Goal: Transaction & Acquisition: Purchase product/service

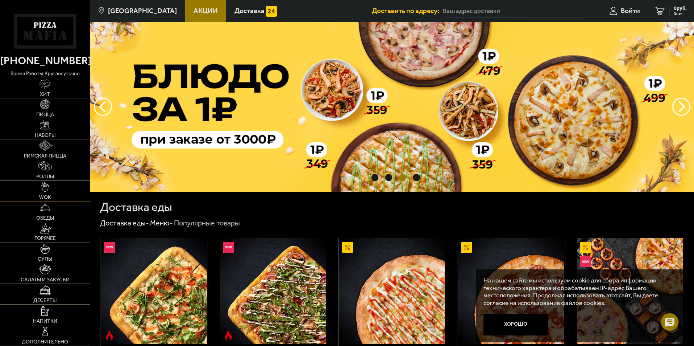
click at [36, 185] on link "WOK" at bounding box center [45, 191] width 90 height 20
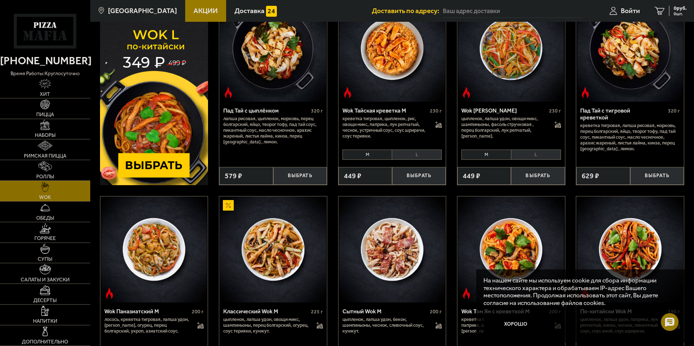
scroll to position [109, 0]
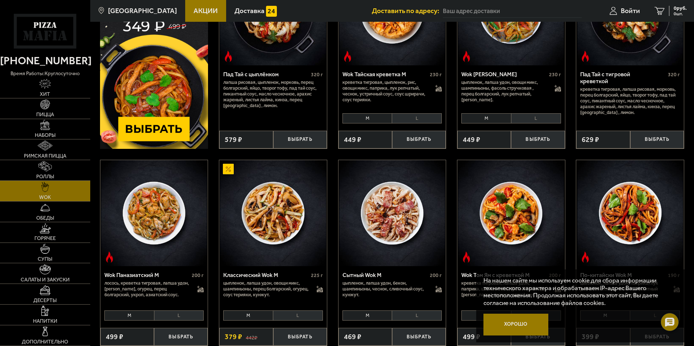
click at [517, 322] on button "Хорошо" at bounding box center [516, 324] width 65 height 22
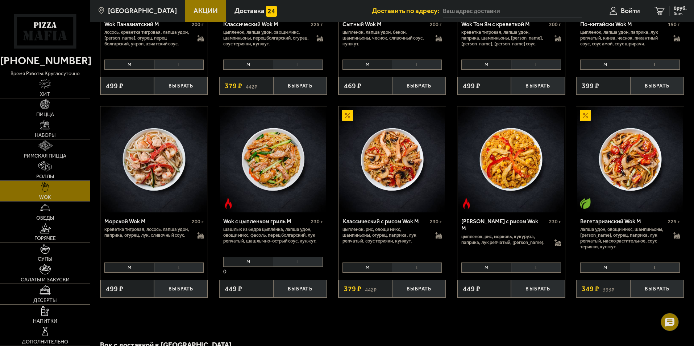
scroll to position [251, 0]
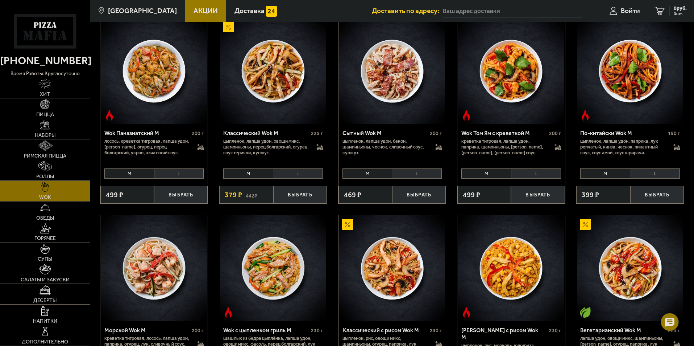
click at [652, 172] on li "L" at bounding box center [655, 173] width 50 height 10
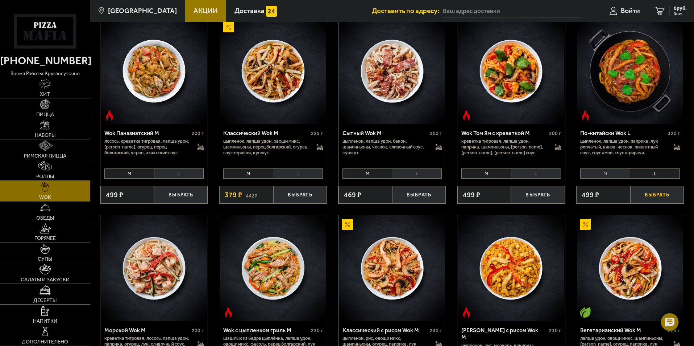
click at [648, 195] on button "Выбрать" at bounding box center [658, 195] width 54 height 18
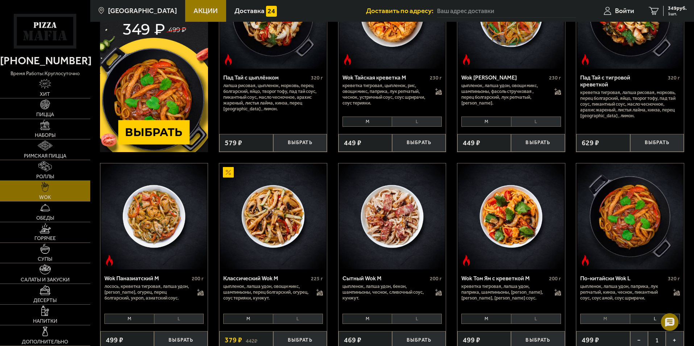
scroll to position [69, 0]
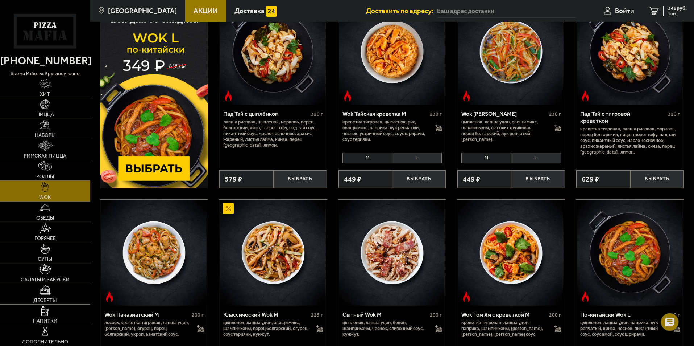
click at [521, 160] on li "L" at bounding box center [536, 158] width 50 height 10
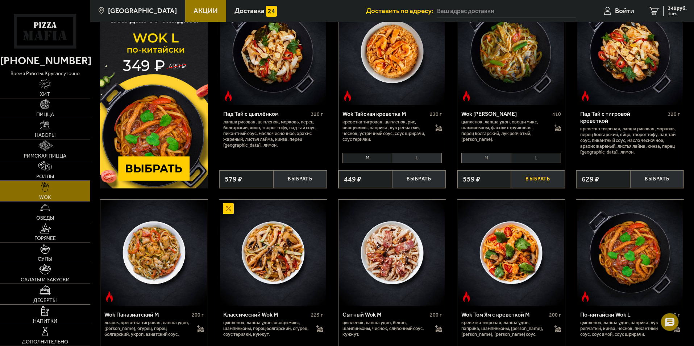
click at [525, 178] on button "Выбрать" at bounding box center [538, 179] width 54 height 18
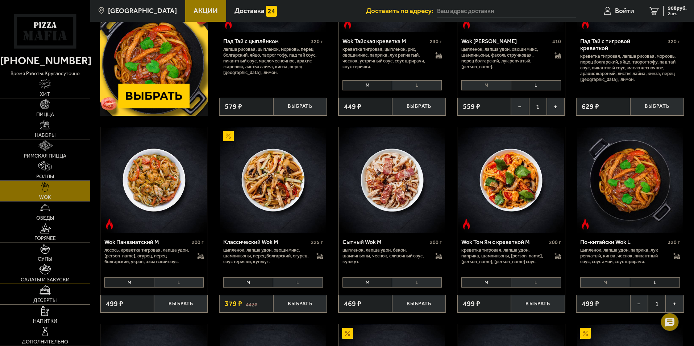
scroll to position [178, 0]
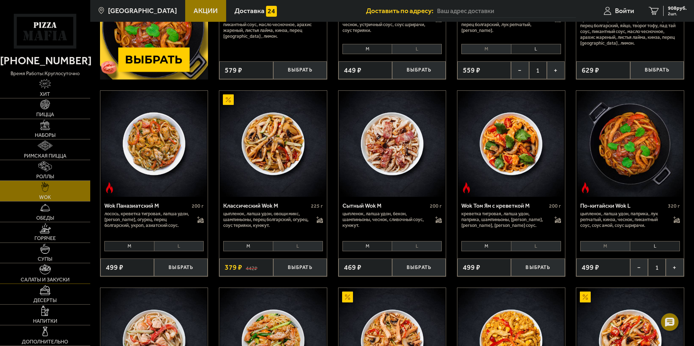
click at [55, 275] on link "Салаты и закуски" at bounding box center [45, 273] width 90 height 20
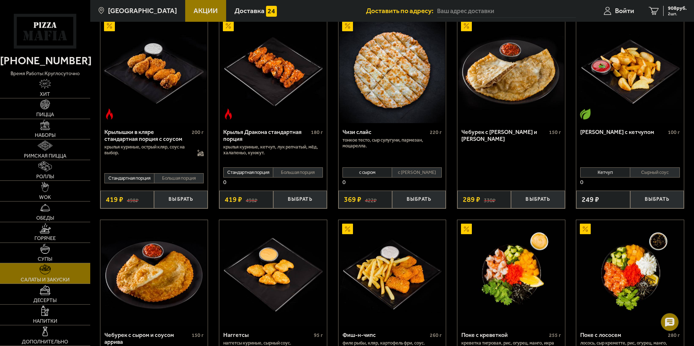
scroll to position [326, 0]
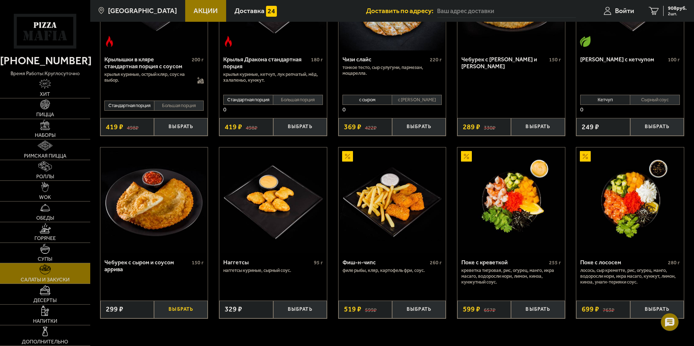
click at [178, 307] on button "Выбрать" at bounding box center [181, 309] width 54 height 18
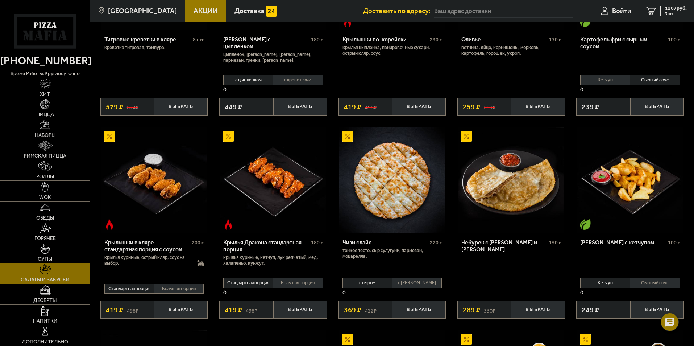
scroll to position [35, 0]
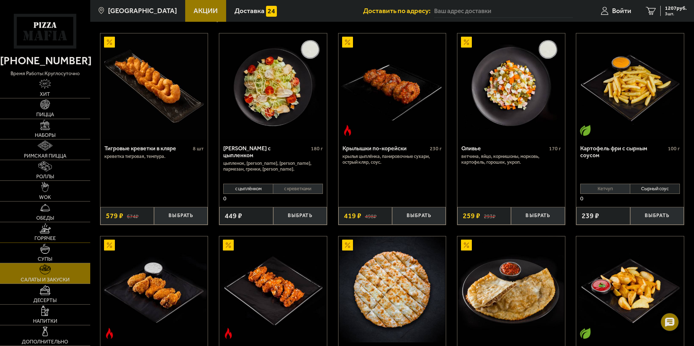
click at [44, 230] on img at bounding box center [45, 228] width 11 height 10
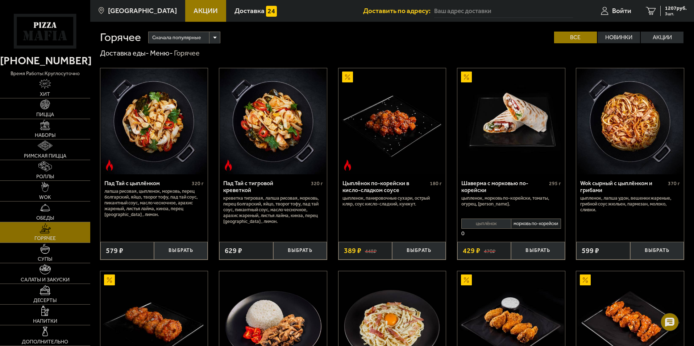
scroll to position [36, 0]
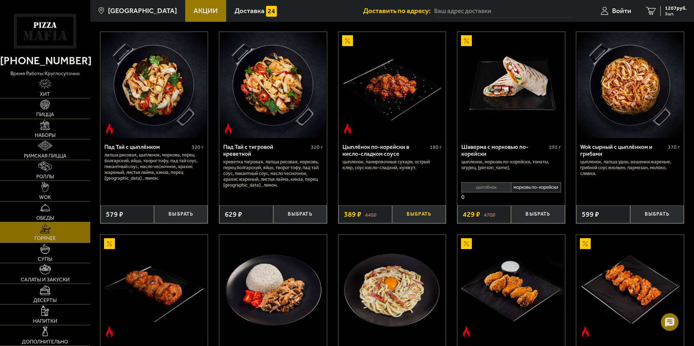
click at [413, 216] on button "Выбрать" at bounding box center [419, 214] width 54 height 18
click at [432, 221] on button "+" at bounding box center [437, 214] width 18 height 18
click at [42, 116] on span "Пицца" at bounding box center [45, 114] width 18 height 5
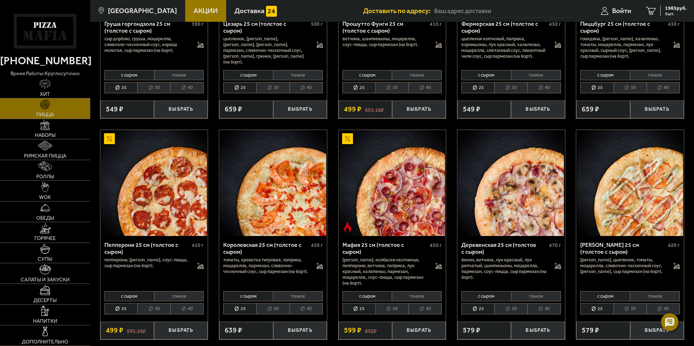
scroll to position [870, 0]
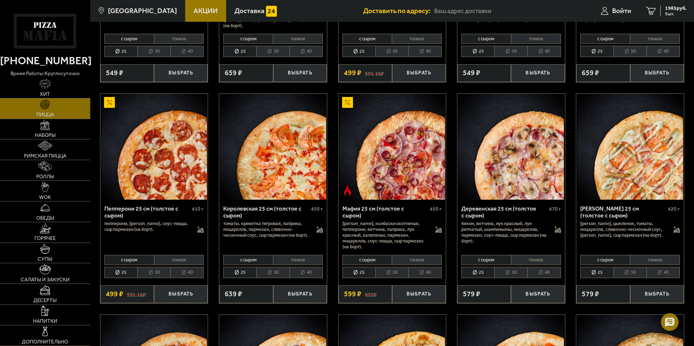
click at [414, 271] on li "40" at bounding box center [425, 271] width 33 height 11
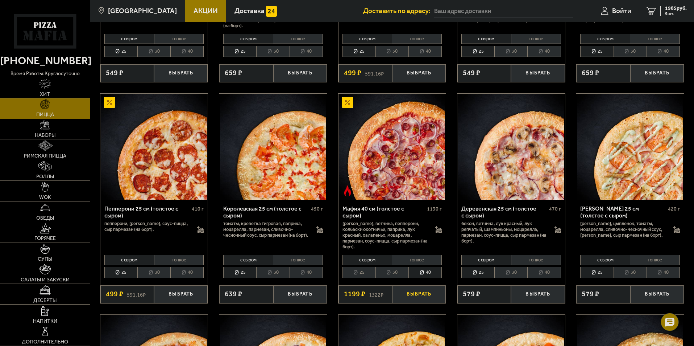
click at [418, 296] on button "Выбрать" at bounding box center [419, 294] width 54 height 18
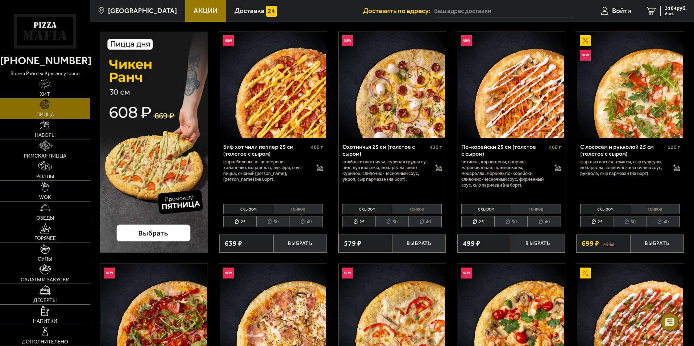
scroll to position [0, 0]
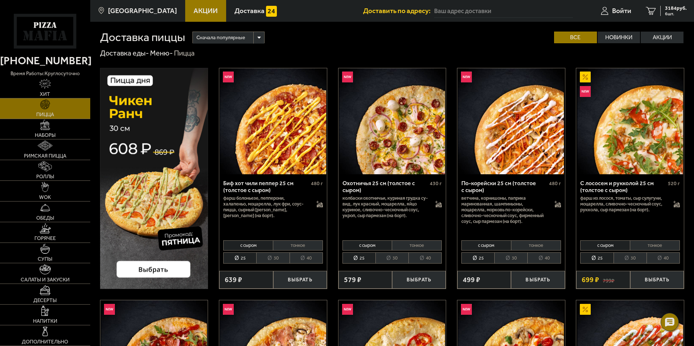
click at [387, 259] on li "30" at bounding box center [392, 257] width 33 height 11
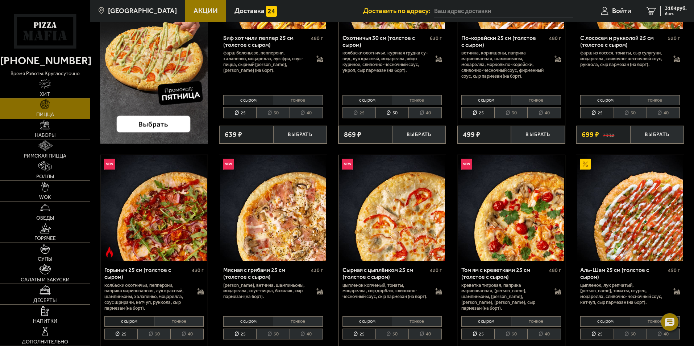
scroll to position [218, 0]
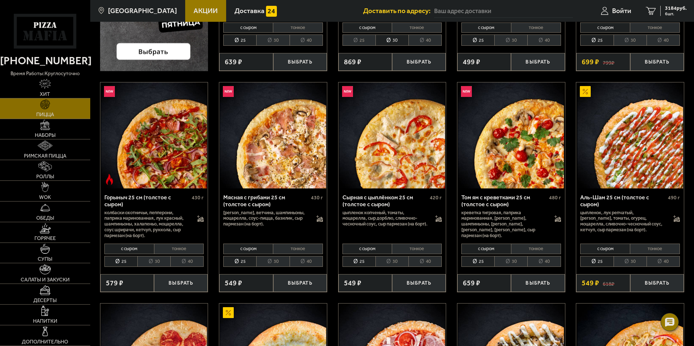
click at [386, 261] on li "30" at bounding box center [392, 261] width 33 height 11
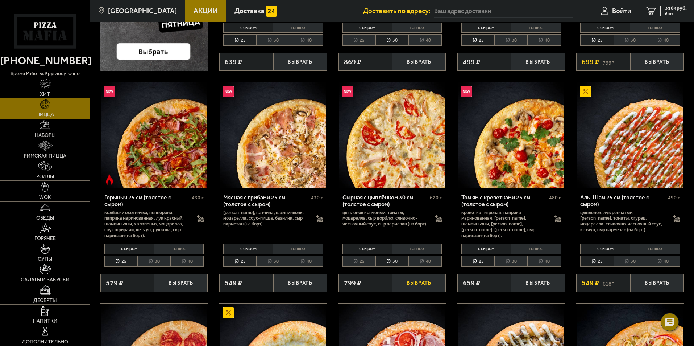
click at [412, 284] on button "Выбрать" at bounding box center [419, 283] width 54 height 18
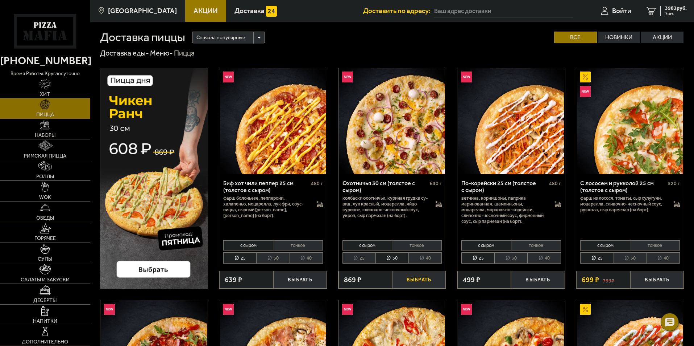
click at [420, 281] on button "Выбрать" at bounding box center [419, 279] width 54 height 18
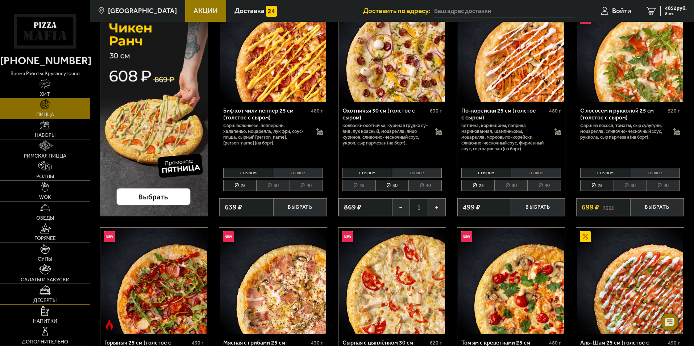
click at [46, 295] on link "Десерты" at bounding box center [45, 294] width 90 height 20
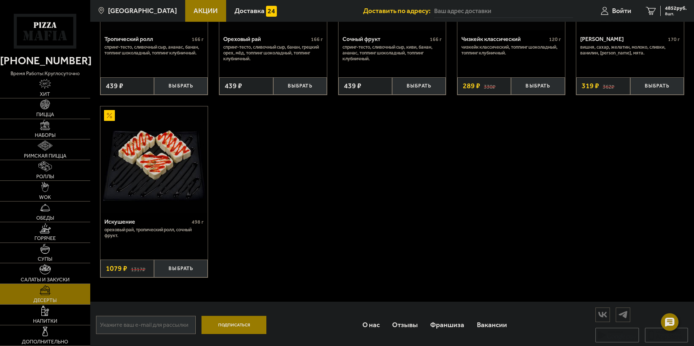
scroll to position [330, 0]
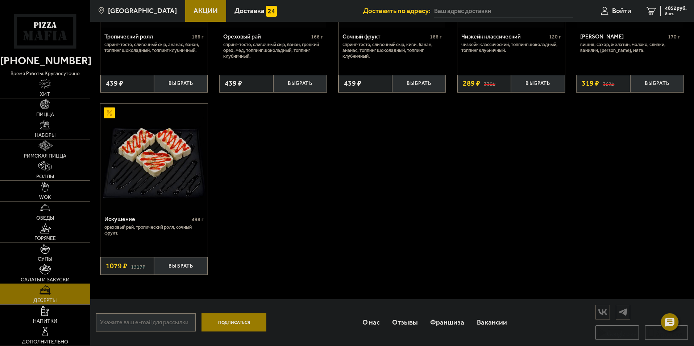
click at [50, 270] on img at bounding box center [46, 269] width 12 height 10
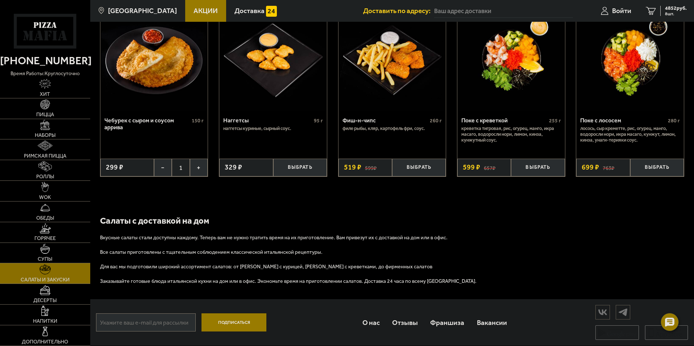
scroll to position [397, 0]
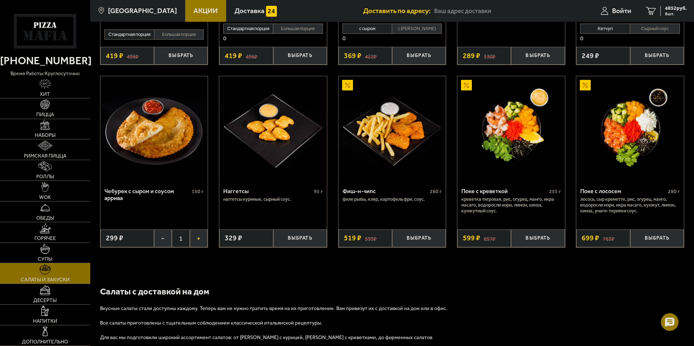
click at [196, 240] on button "+" at bounding box center [199, 238] width 18 height 18
click at [47, 251] on img at bounding box center [45, 248] width 10 height 10
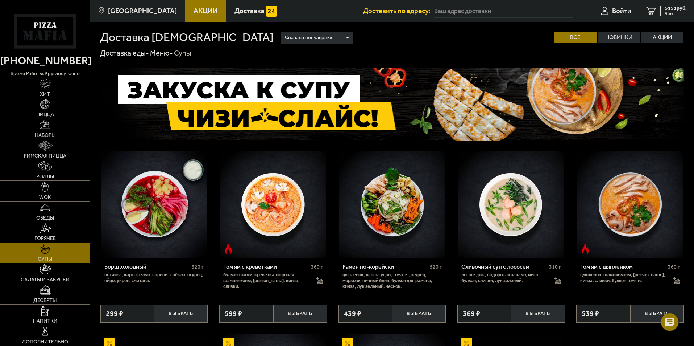
click at [49, 232] on img at bounding box center [45, 228] width 11 height 10
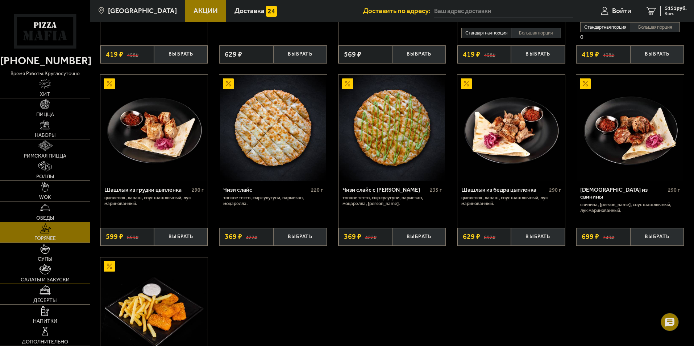
scroll to position [471, 0]
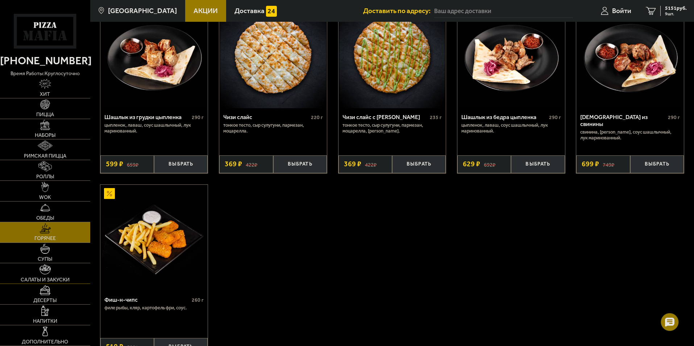
click at [55, 277] on span "Салаты и закуски" at bounding box center [45, 279] width 49 height 5
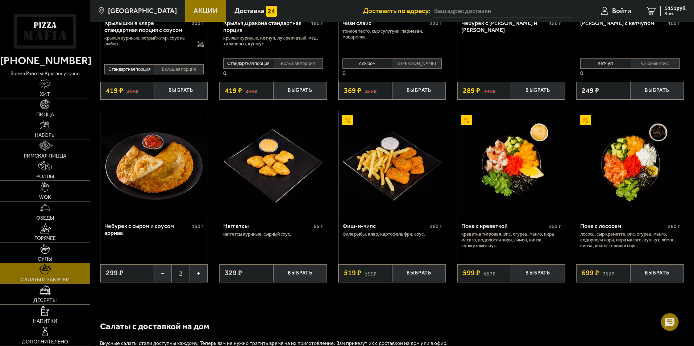
scroll to position [254, 0]
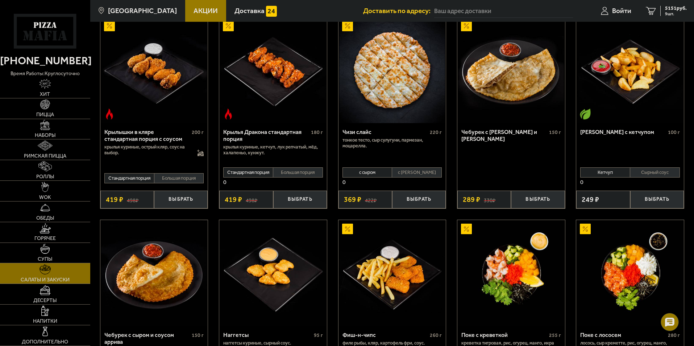
click at [665, 170] on li "Сырный соус" at bounding box center [655, 172] width 50 height 10
click at [648, 199] on button "Выбрать" at bounding box center [658, 199] width 54 height 18
click at [677, 202] on button "+" at bounding box center [675, 199] width 18 height 18
click at [51, 199] on link "WOK" at bounding box center [45, 191] width 90 height 20
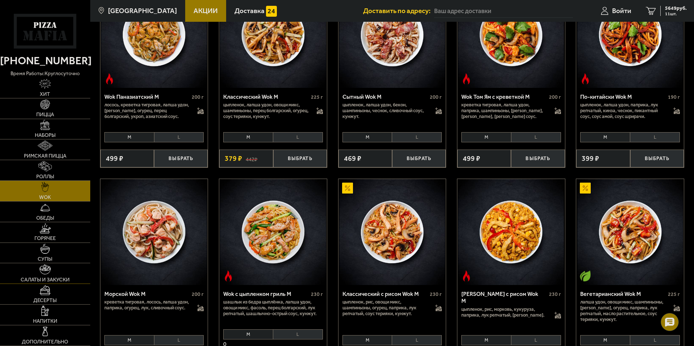
scroll to position [432, 0]
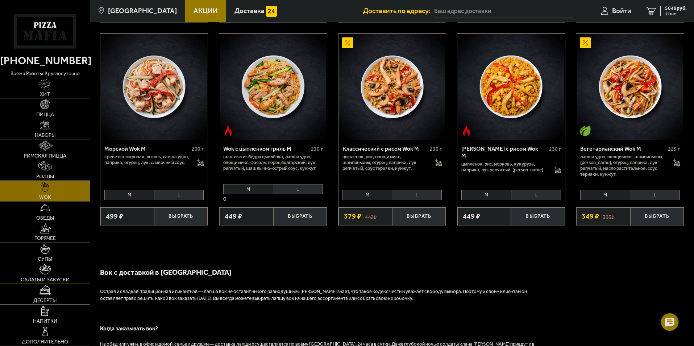
click at [49, 277] on span "Салаты и закуски" at bounding box center [45, 279] width 49 height 5
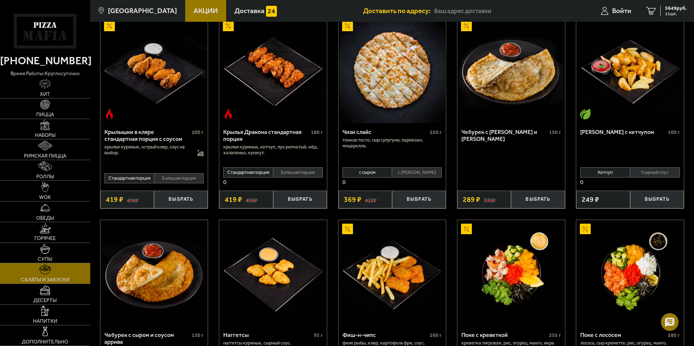
scroll to position [470, 0]
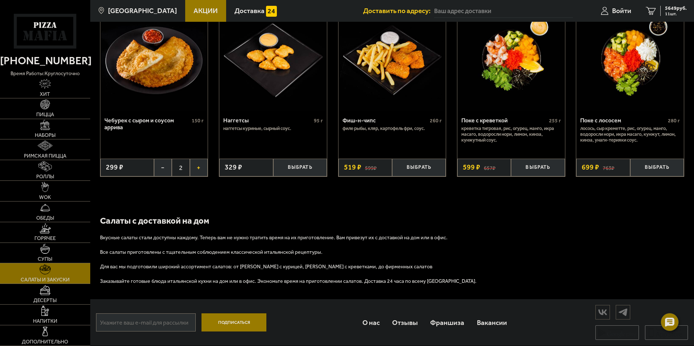
click at [196, 169] on button "+" at bounding box center [199, 167] width 18 height 18
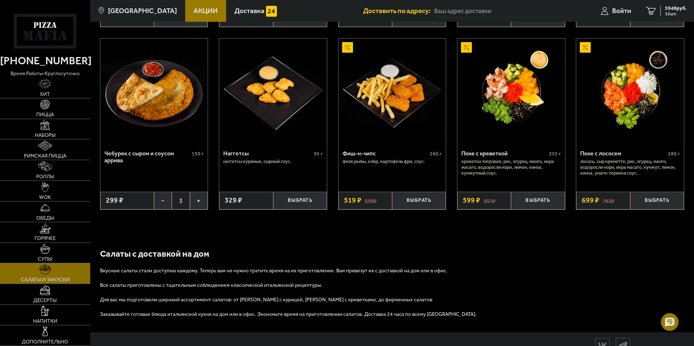
scroll to position [254, 0]
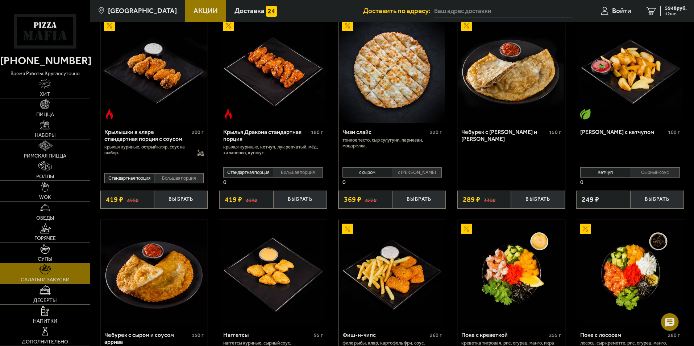
click at [425, 172] on li "с [PERSON_NAME]" at bounding box center [417, 172] width 50 height 10
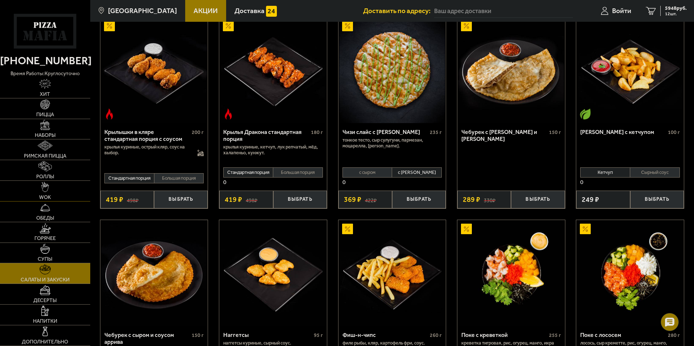
click at [45, 193] on link "WOK" at bounding box center [45, 191] width 90 height 20
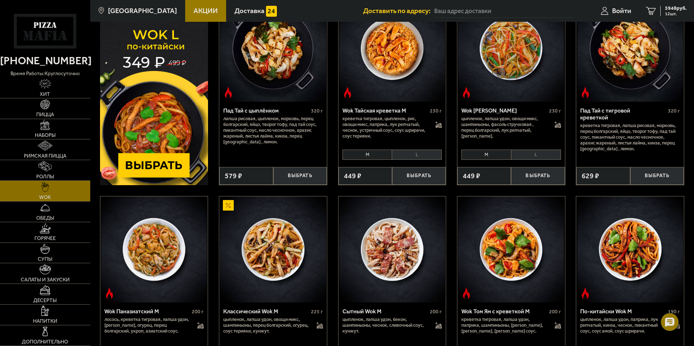
scroll to position [109, 0]
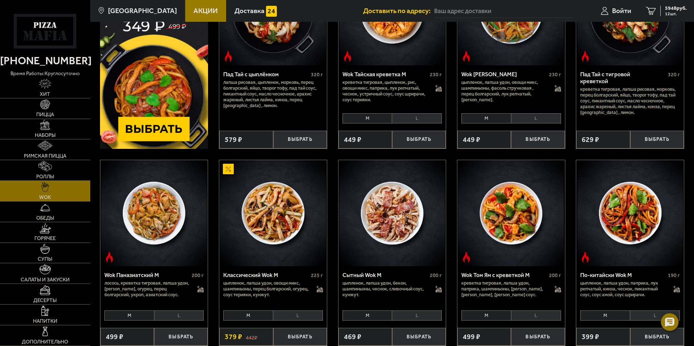
click at [403, 320] on li "L" at bounding box center [417, 315] width 50 height 10
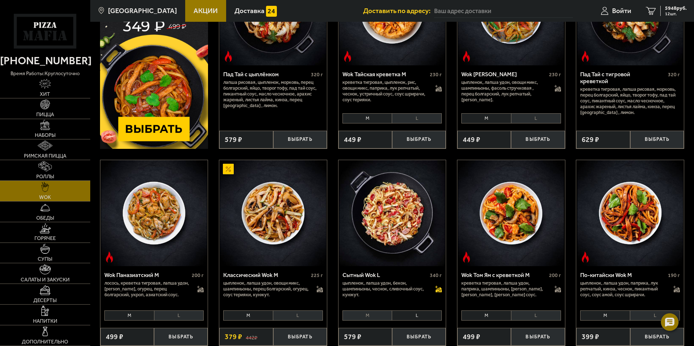
scroll to position [145, 0]
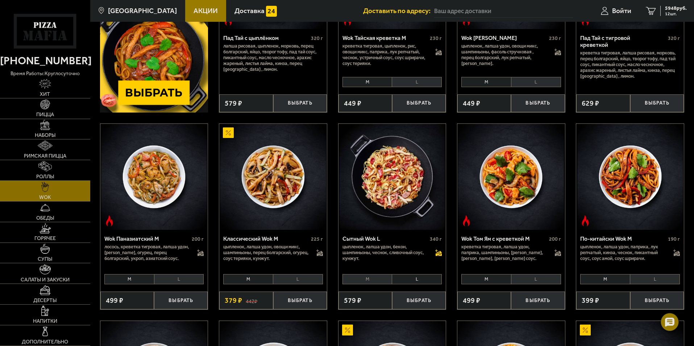
click at [438, 253] on icon at bounding box center [438, 252] width 7 height 7
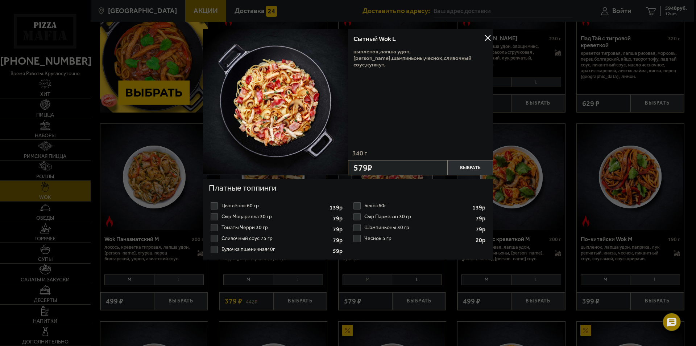
click at [487, 36] on button at bounding box center [487, 38] width 11 height 11
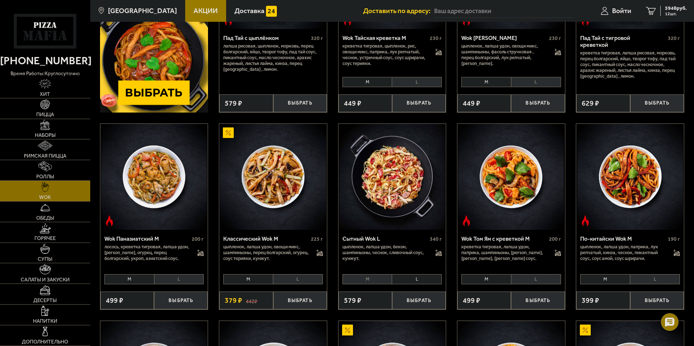
click at [407, 276] on li "L" at bounding box center [417, 279] width 50 height 10
click at [410, 298] on button "Выбрать" at bounding box center [419, 300] width 54 height 18
click at [66, 277] on span "Салаты и закуски" at bounding box center [45, 279] width 49 height 5
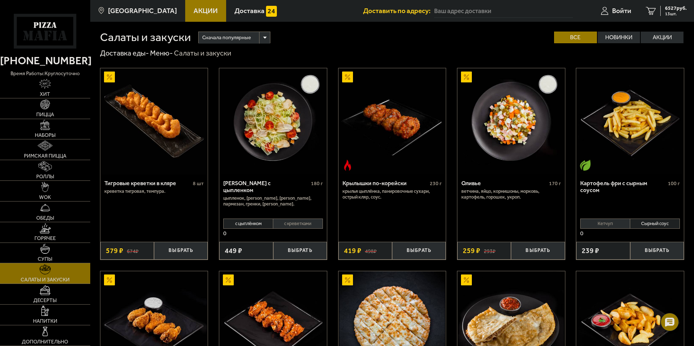
scroll to position [109, 0]
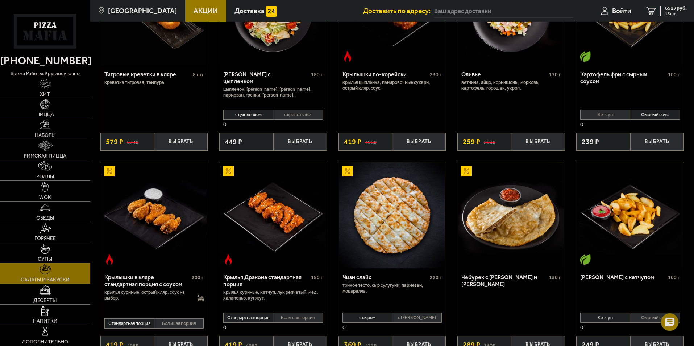
click at [413, 319] on li "с [PERSON_NAME]" at bounding box center [417, 317] width 50 height 10
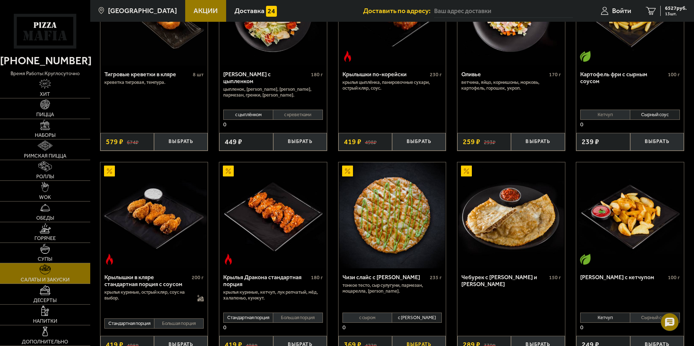
scroll to position [145, 0]
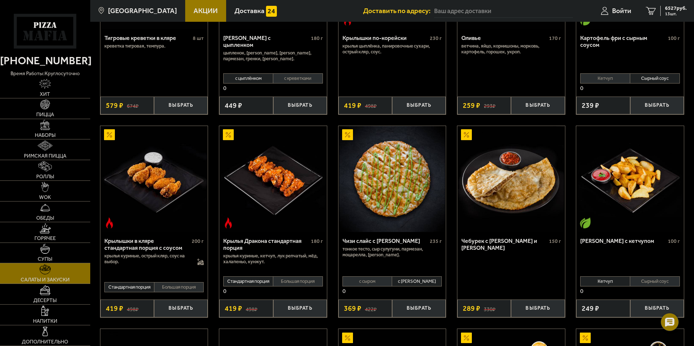
click at [366, 282] on li "с сыром" at bounding box center [368, 281] width 50 height 10
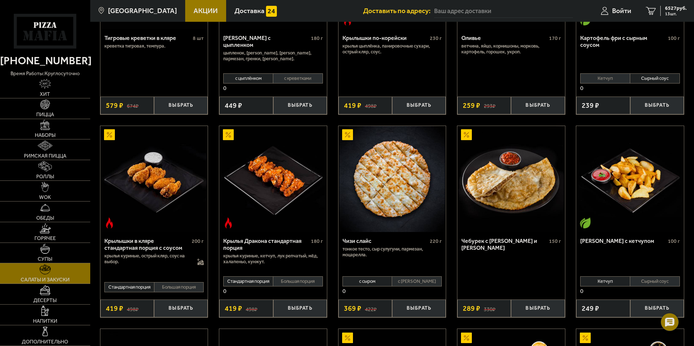
click at [397, 282] on li "с [PERSON_NAME]" at bounding box center [417, 281] width 50 height 10
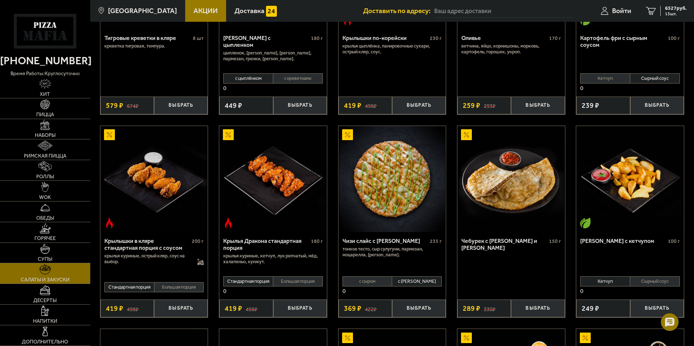
click at [384, 281] on li "с сыром" at bounding box center [368, 281] width 50 height 10
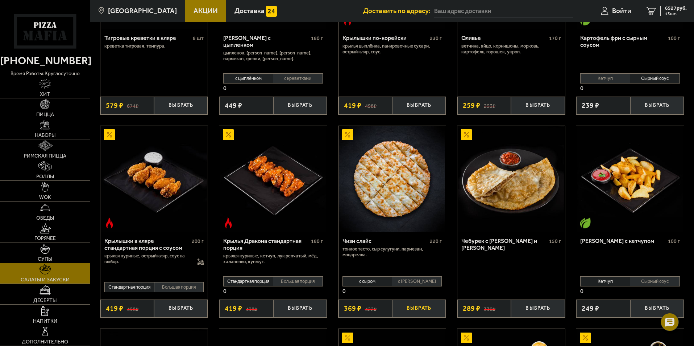
click at [404, 306] on button "Выбрать" at bounding box center [419, 308] width 54 height 18
click at [679, 13] on span "14 шт." at bounding box center [676, 14] width 22 height 4
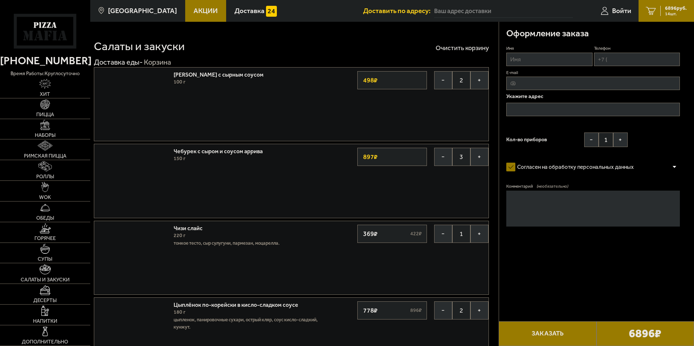
type input "[STREET_ADDRESS]"
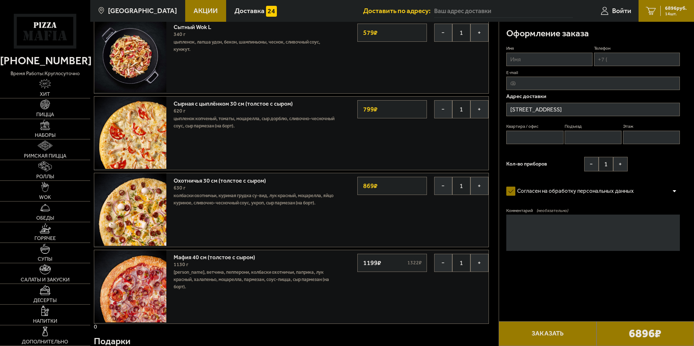
scroll to position [544, 0]
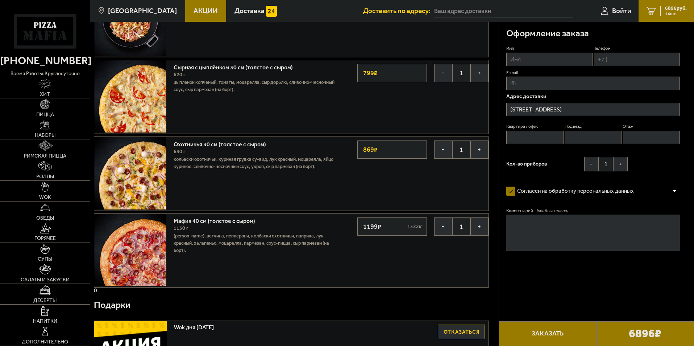
drag, startPoint x: 54, startPoint y: 110, endPoint x: 59, endPoint y: 122, distance: 13.8
click at [54, 110] on link "Пицца" at bounding box center [45, 108] width 90 height 20
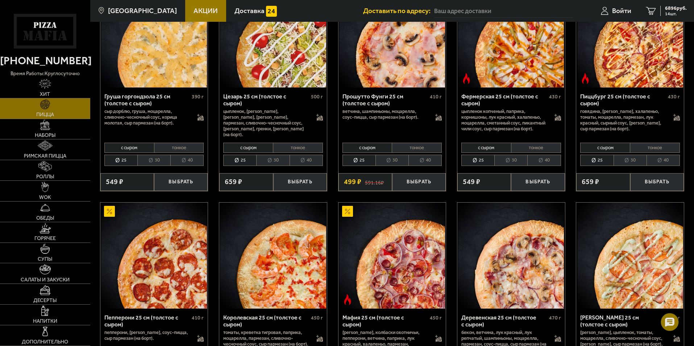
scroll to position [870, 0]
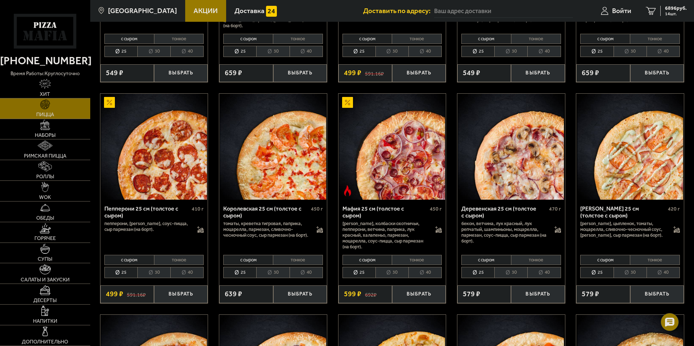
click at [177, 263] on li "тонкое" at bounding box center [179, 260] width 50 height 10
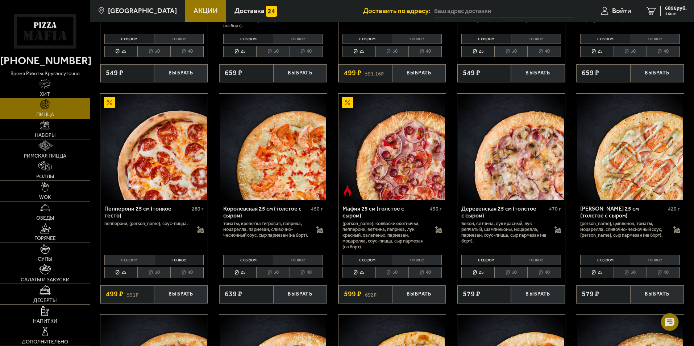
click at [142, 262] on li "с сыром" at bounding box center [129, 260] width 50 height 10
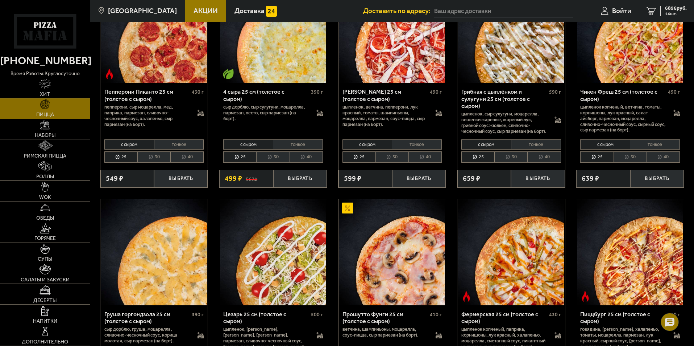
scroll to position [471, 0]
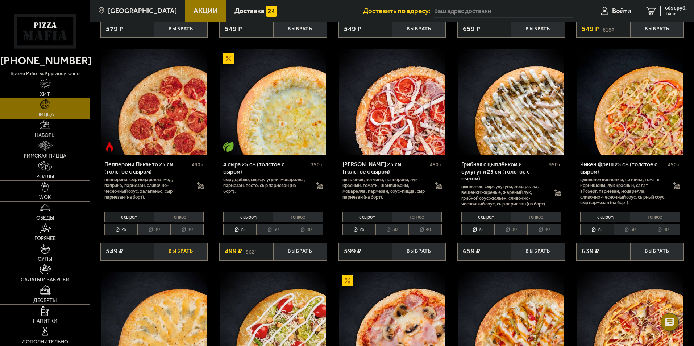
click at [172, 259] on button "Выбрать" at bounding box center [181, 251] width 54 height 18
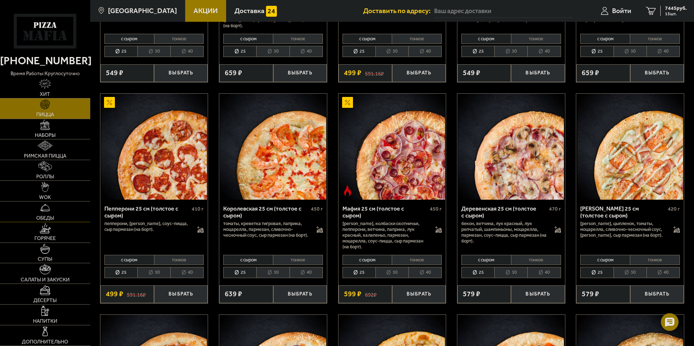
scroll to position [761, 0]
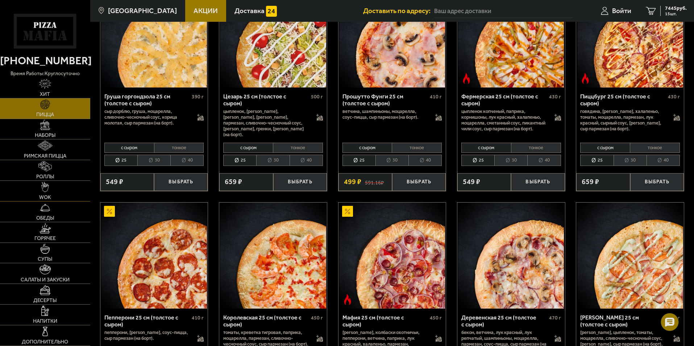
click at [45, 187] on img at bounding box center [45, 187] width 8 height 10
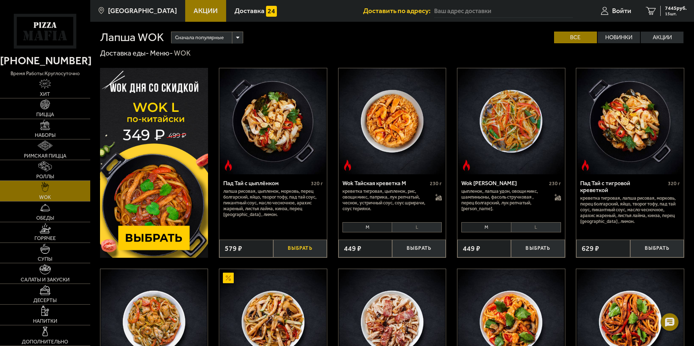
click at [309, 252] on button "Выбрать" at bounding box center [300, 248] width 54 height 18
click at [665, 12] on span "16 шт." at bounding box center [676, 14] width 22 height 4
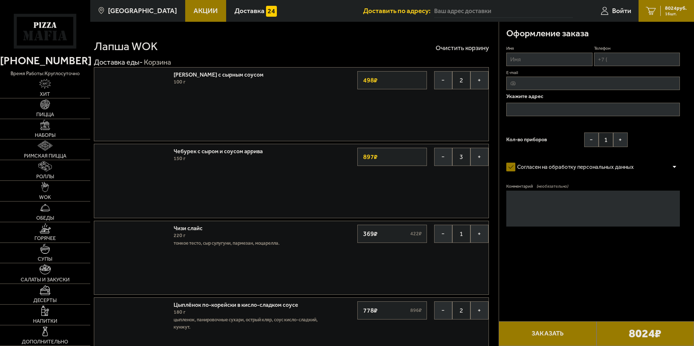
type input "[STREET_ADDRESS]"
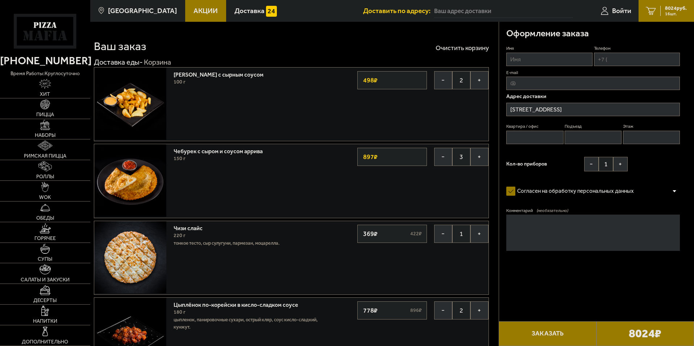
drag, startPoint x: 174, startPoint y: 73, endPoint x: 273, endPoint y: 74, distance: 98.3
click at [271, 74] on link "[PERSON_NAME] с сырным соусом" at bounding box center [222, 73] width 97 height 9
copy link "[PERSON_NAME] с сырным соусом"
drag, startPoint x: 174, startPoint y: 150, endPoint x: 263, endPoint y: 152, distance: 88.9
click at [263, 152] on link "Чебурек с сыром и соусом аррива" at bounding box center [222, 149] width 96 height 9
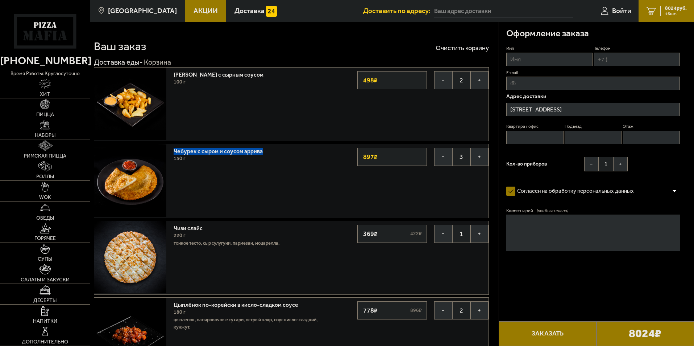
copy link "Чебурек с сыром и соусом аррива"
drag, startPoint x: 171, startPoint y: 227, endPoint x: 215, endPoint y: 227, distance: 43.5
click at [215, 227] on div "Чизи слайс 220 г тонкое тесто, сыр сулугуни, пармезан, моцарелла. − 1 + 369 ₽ 4…" at bounding box center [254, 257] width 168 height 73
copy link "Чизи слайс"
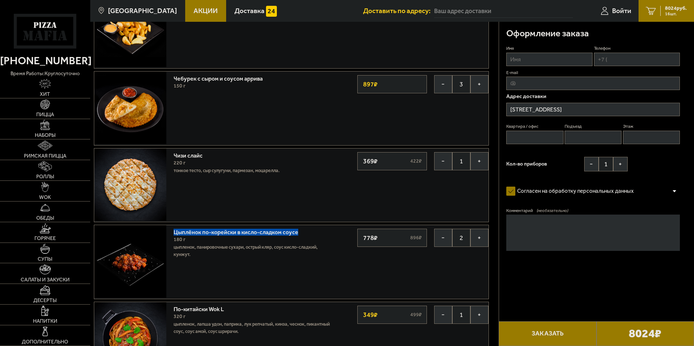
drag, startPoint x: 171, startPoint y: 230, endPoint x: 299, endPoint y: 231, distance: 128.4
click at [299, 231] on div "Цыплёнок по-корейски в кисло-сладком соусе 180 г цыпленок, панировочные сухари,…" at bounding box center [254, 261] width 168 height 73
copy link "Цыплёнок по-корейски в кисло-сладком соусе"
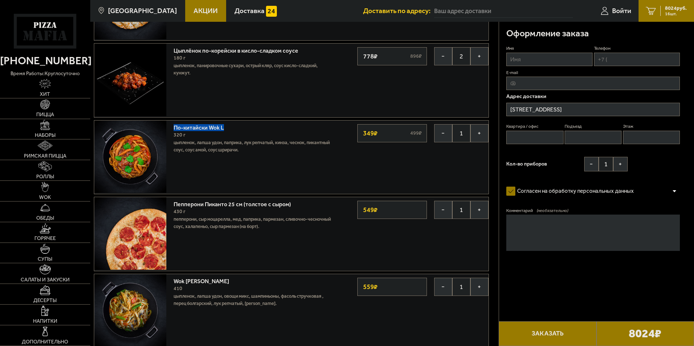
drag, startPoint x: 174, startPoint y: 128, endPoint x: 227, endPoint y: 128, distance: 53.3
click at [227, 128] on div "По-китайски Wok L 320 г цыпленок, лапша удон, паприка, лук репчатый, кинза, чес…" at bounding box center [254, 138] width 161 height 29
copy link "По-китайски Wok L"
drag, startPoint x: 173, startPoint y: 206, endPoint x: 298, endPoint y: 204, distance: 124.7
click at [298, 204] on div "Пепперони Пиканто 25 см (толстое с сыром) 430 г пепперони, сыр Моцарелла, мед, …" at bounding box center [254, 233] width 168 height 73
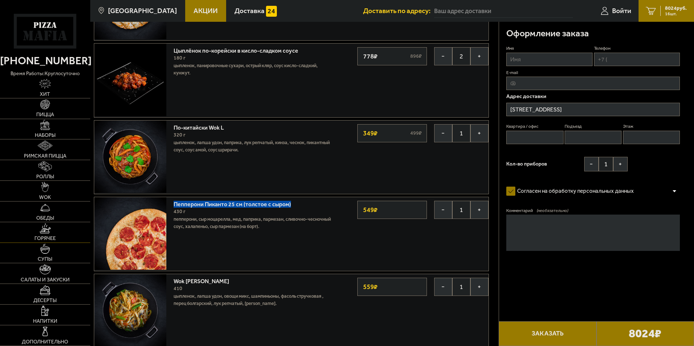
copy link "Пепперони Пиканто 25 см (толстое с сыром)"
drag, startPoint x: 172, startPoint y: 282, endPoint x: 216, endPoint y: 281, distance: 43.9
click at [216, 281] on div "Wok Карри L 410 цыпленок, лапша удон, овощи микс, шампиньоны, фасоль стручковая…" at bounding box center [254, 310] width 168 height 73
copy link "Wok [PERSON_NAME]"
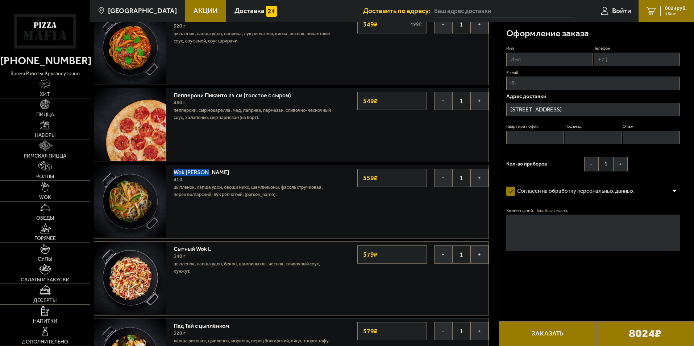
scroll to position [435, 0]
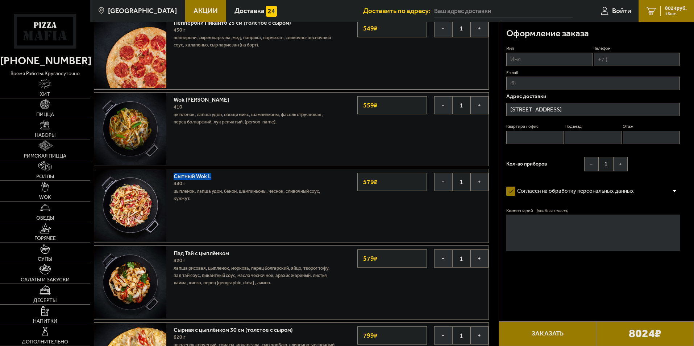
drag, startPoint x: 173, startPoint y: 178, endPoint x: 212, endPoint y: 176, distance: 39.9
click at [212, 176] on div "Сытный Wok L 340 г цыпленок, лапша удон, бекон, шампиньоны, чеснок, сливочный с…" at bounding box center [254, 205] width 168 height 73
copy link "Сытный Wok L"
drag, startPoint x: 173, startPoint y: 254, endPoint x: 231, endPoint y: 251, distance: 58.1
click at [231, 251] on div "Пад Тай с цыплёнком 320 г лапша рисовая, цыпленок, морковь, перец болгарский, я…" at bounding box center [254, 281] width 168 height 73
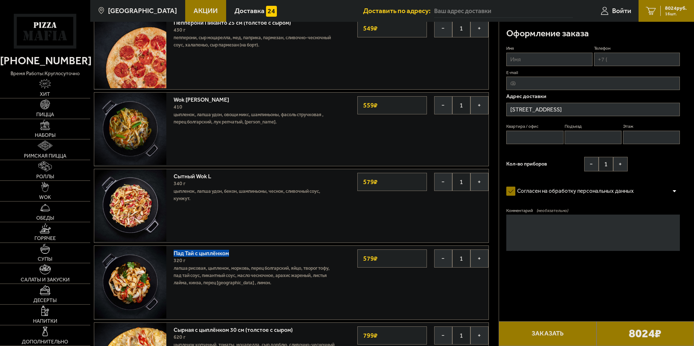
copy link "Пад Тай с цыплёнком"
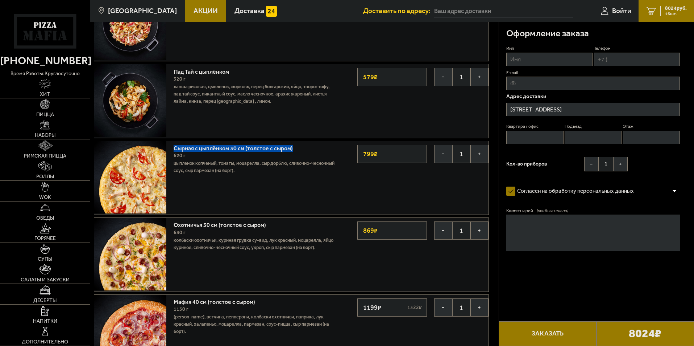
drag, startPoint x: 173, startPoint y: 150, endPoint x: 294, endPoint y: 149, distance: 120.7
click at [294, 149] on div "Сырная с цыплёнком 30 см (толстое с сыром) 620 г цыпленок копченый, томаты, моц…" at bounding box center [254, 177] width 168 height 73
copy link "Сырная с цыплёнком 30 см (толстое с сыром)"
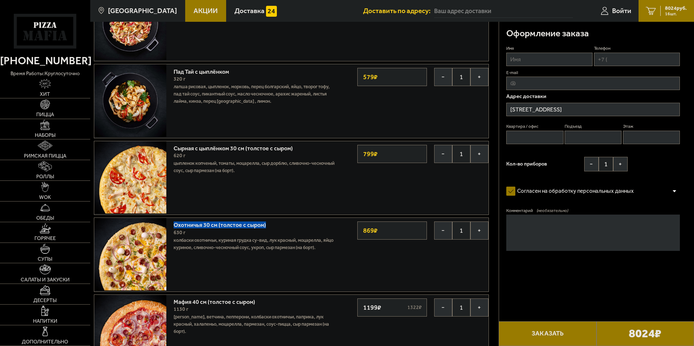
drag, startPoint x: 174, startPoint y: 225, endPoint x: 267, endPoint y: 225, distance: 92.8
click at [267, 225] on link "Охотничья 30 см (толстое с сыром)" at bounding box center [224, 223] width 100 height 9
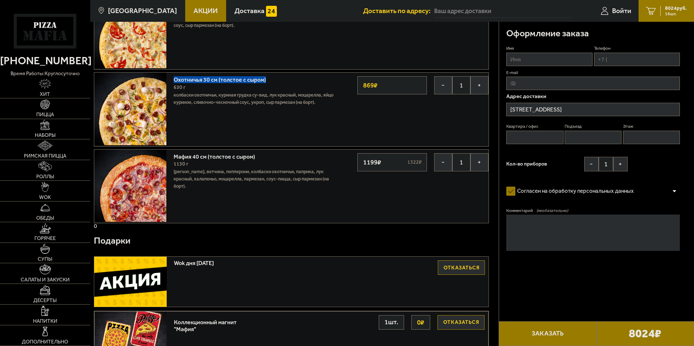
scroll to position [798, 0]
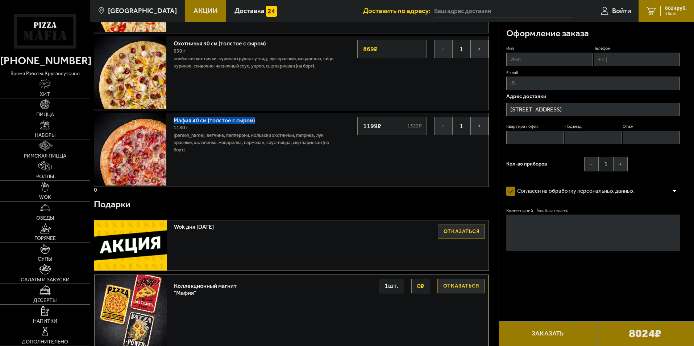
drag, startPoint x: 172, startPoint y: 122, endPoint x: 257, endPoint y: 122, distance: 84.5
click at [257, 122] on div "Мафия 40 см (толстое с сыром) 1130 г бекон, ветчина, пепперони, колбаски охотни…" at bounding box center [254, 149] width 168 height 73
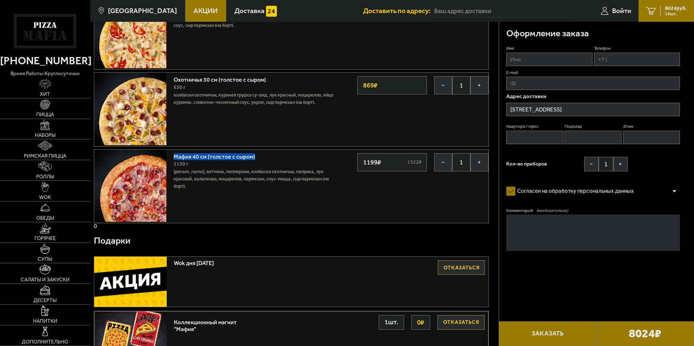
scroll to position [906, 0]
